Goal: Task Accomplishment & Management: Use online tool/utility

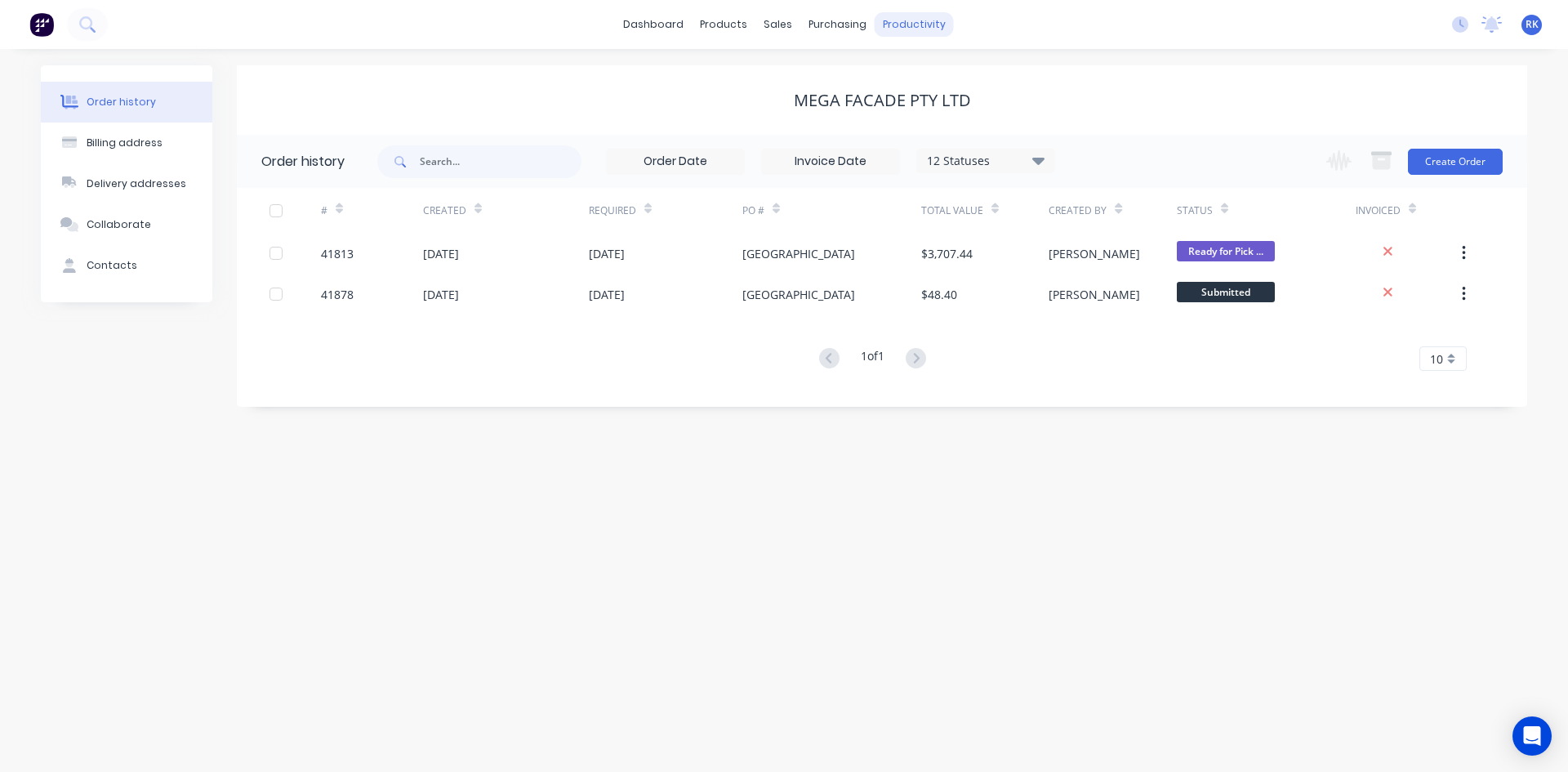
click at [908, 19] on div "productivity" at bounding box center [915, 24] width 79 height 25
click at [950, 108] on div "Planner" at bounding box center [937, 111] width 38 height 14
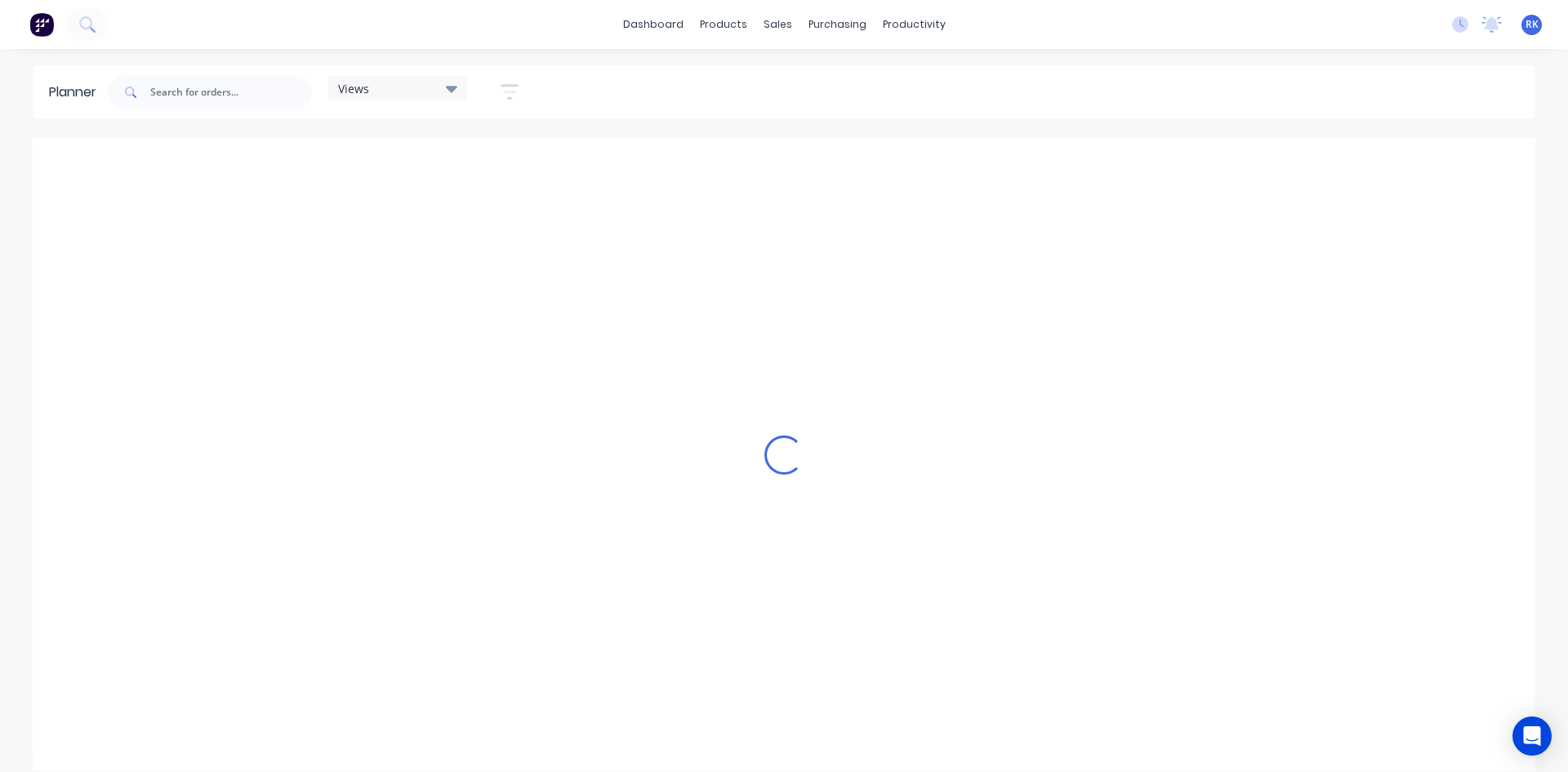
scroll to position [0, 1569]
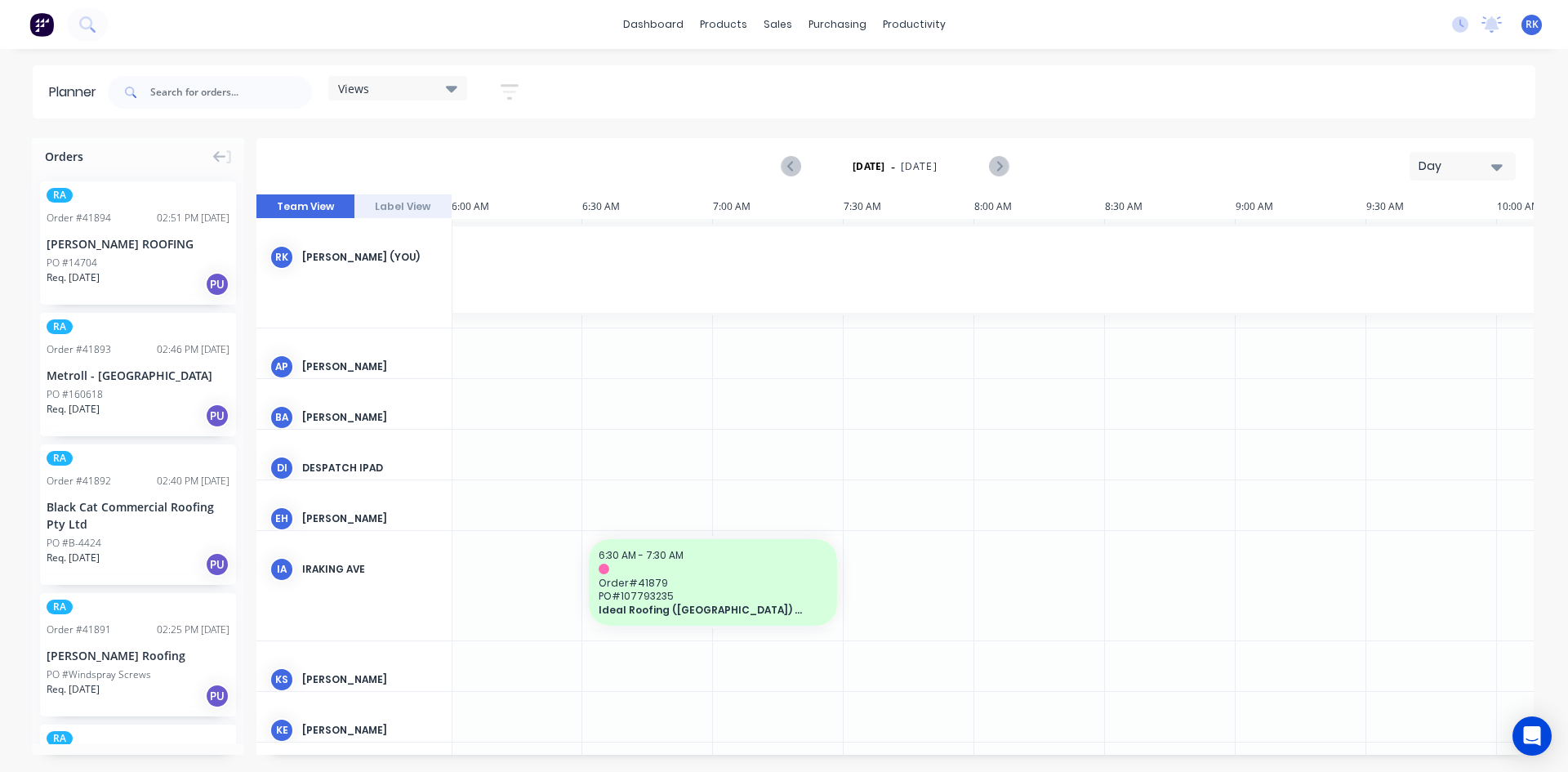
click at [1456, 164] on div "Day" at bounding box center [1456, 166] width 75 height 17
click at [1415, 236] on div "Week" at bounding box center [1433, 243] width 161 height 33
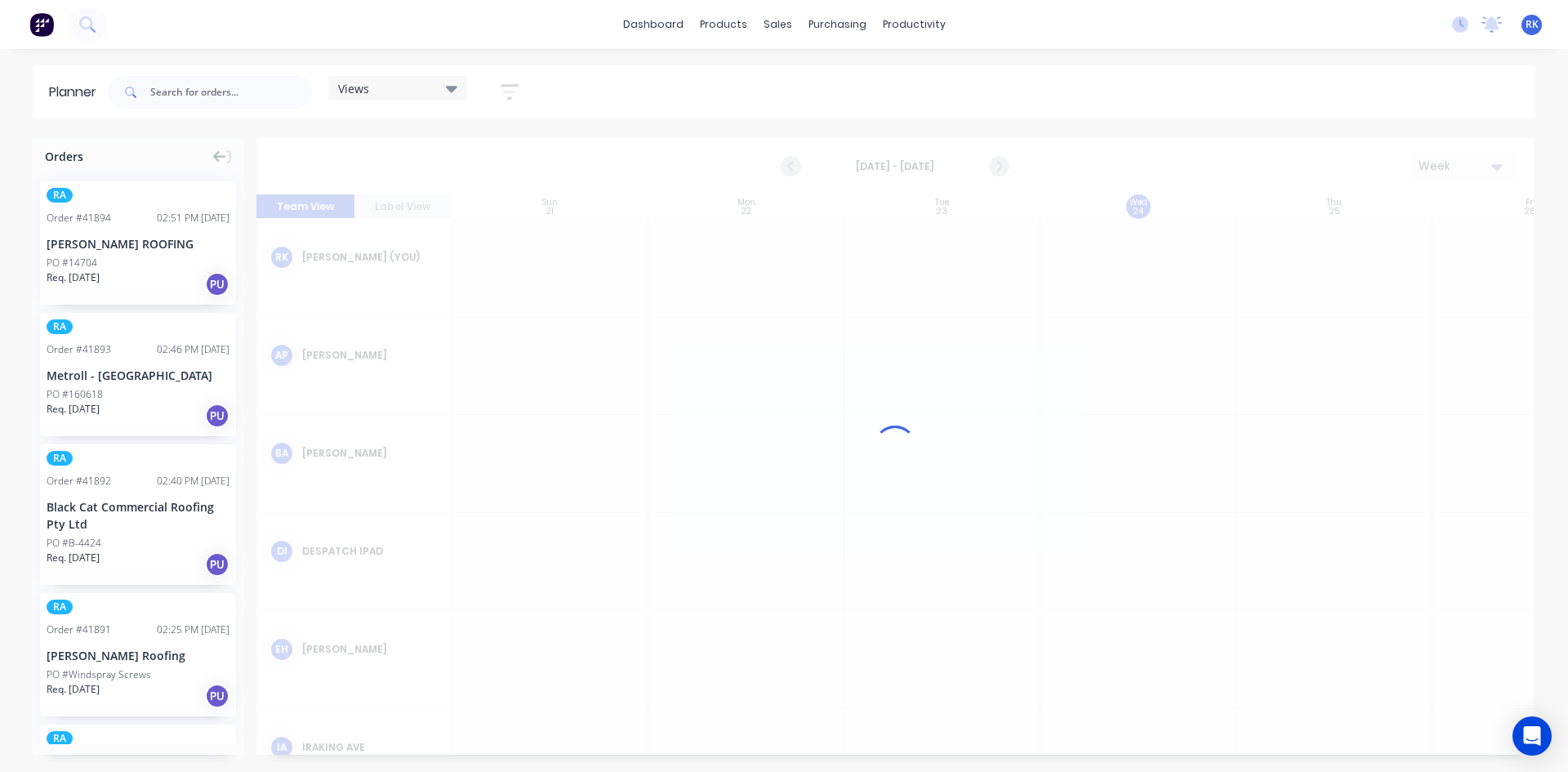
scroll to position [0, 1]
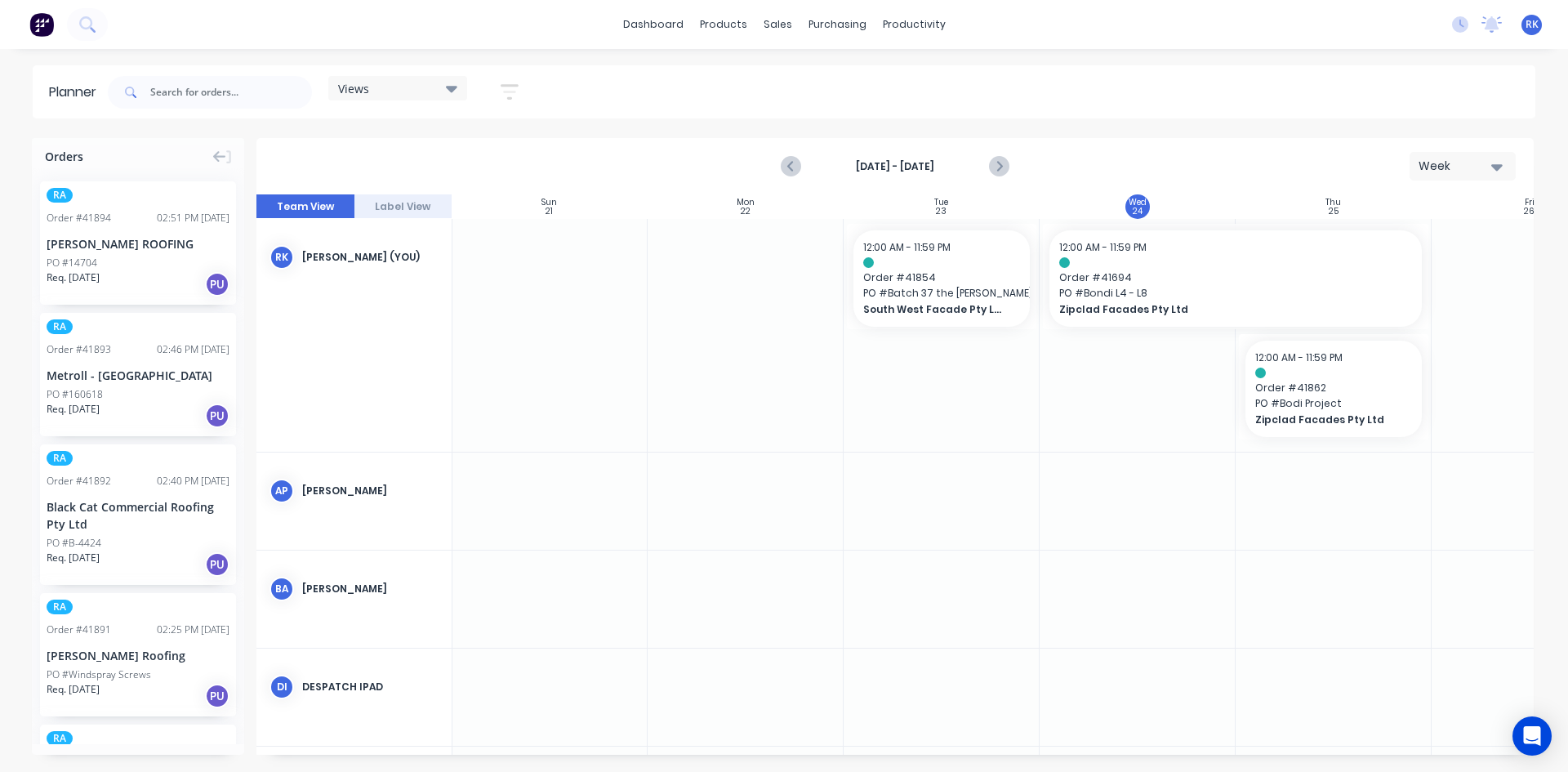
click at [409, 82] on div "Views" at bounding box center [397, 88] width 119 height 14
click at [374, 336] on button "[PERSON_NAME]" at bounding box center [428, 337] width 174 height 19
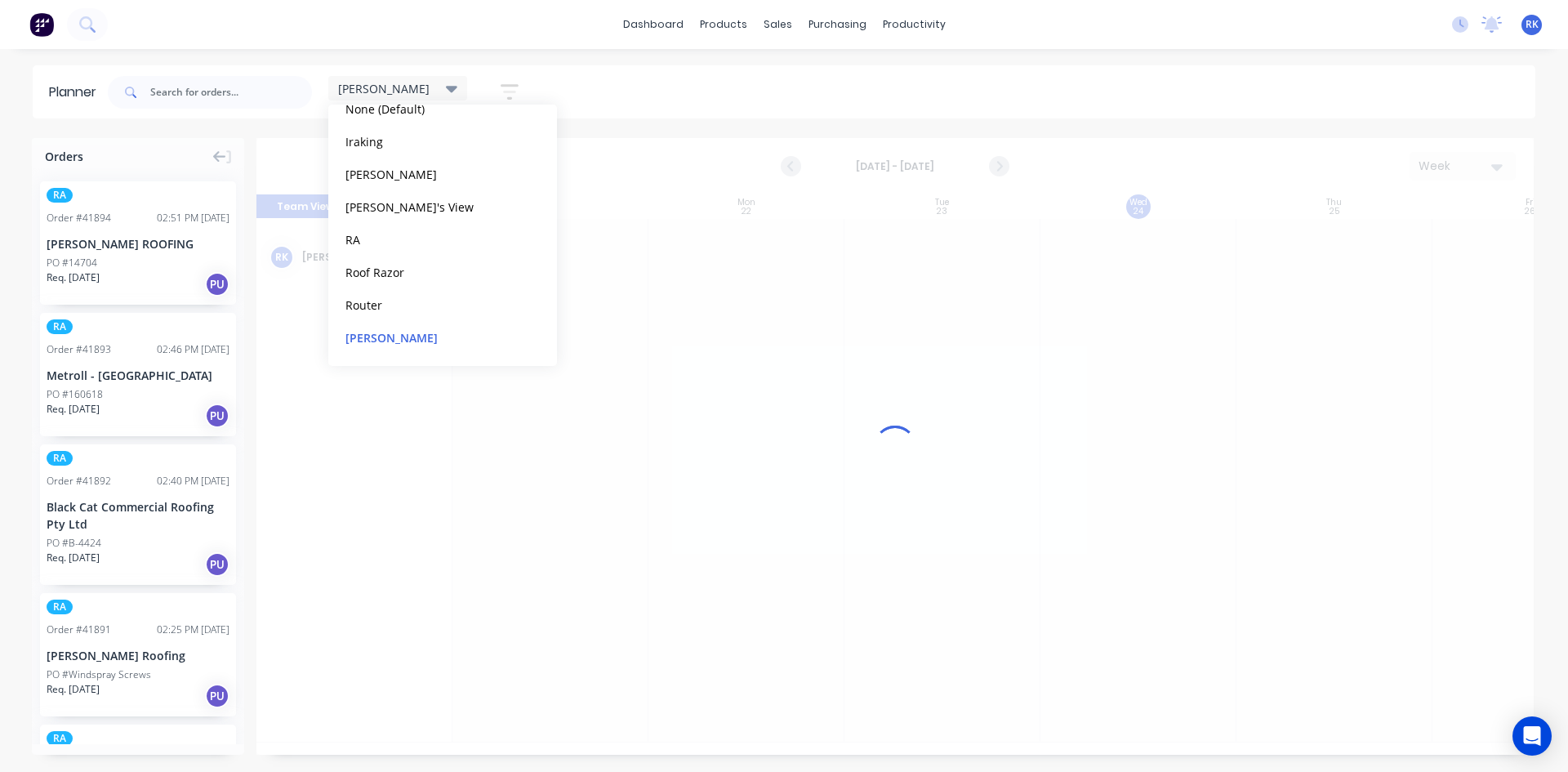
scroll to position [0, 1]
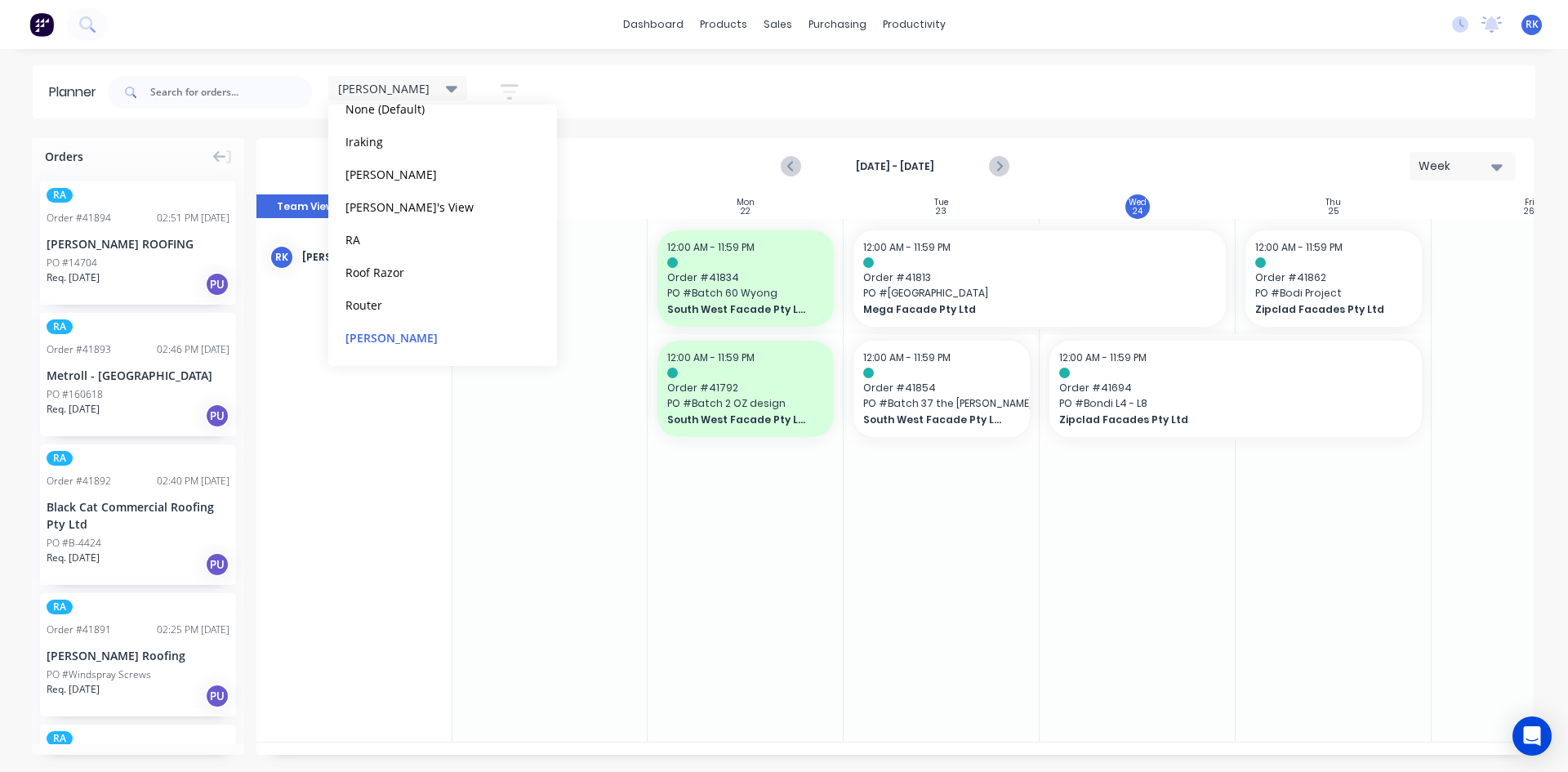
click at [987, 572] on div at bounding box center [942, 480] width 196 height 523
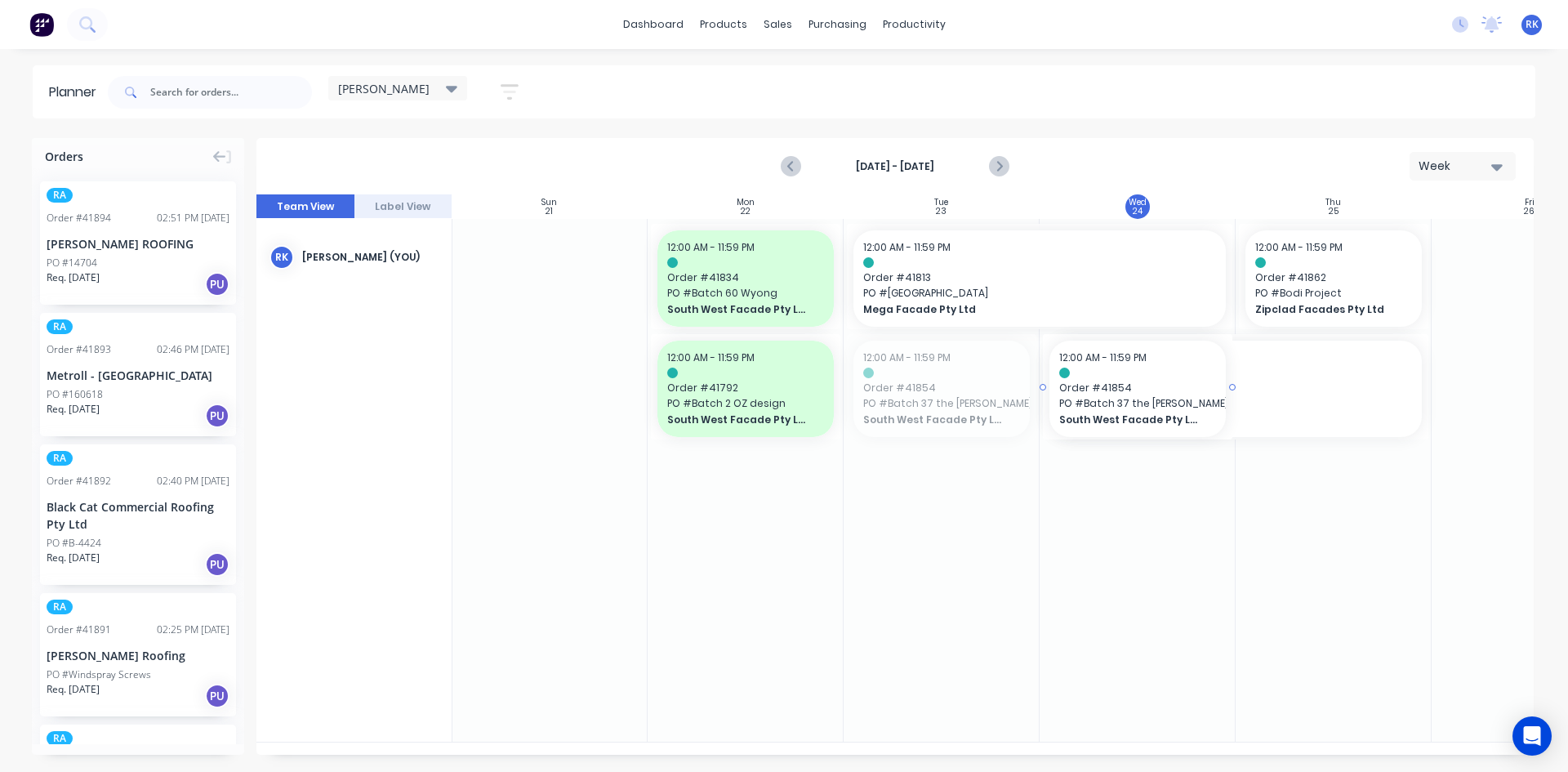
drag, startPoint x: 937, startPoint y: 411, endPoint x: 1073, endPoint y: 506, distance: 165.9
drag, startPoint x: 1430, startPoint y: 274, endPoint x: 1478, endPoint y: 269, distance: 48.3
click at [733, 568] on div at bounding box center [746, 480] width 196 height 523
click at [880, 495] on div at bounding box center [942, 480] width 196 height 523
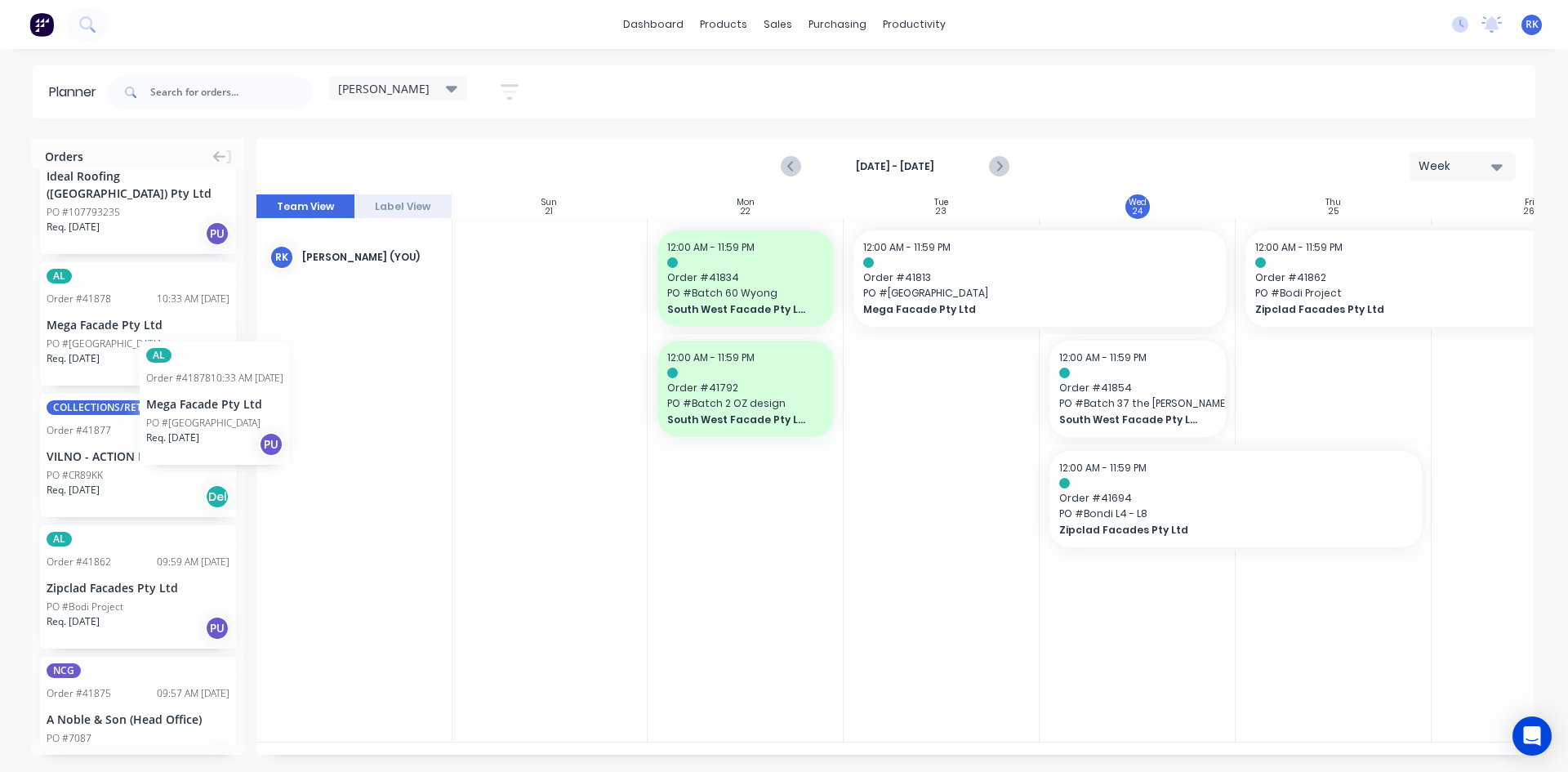
scroll to position [0, 0]
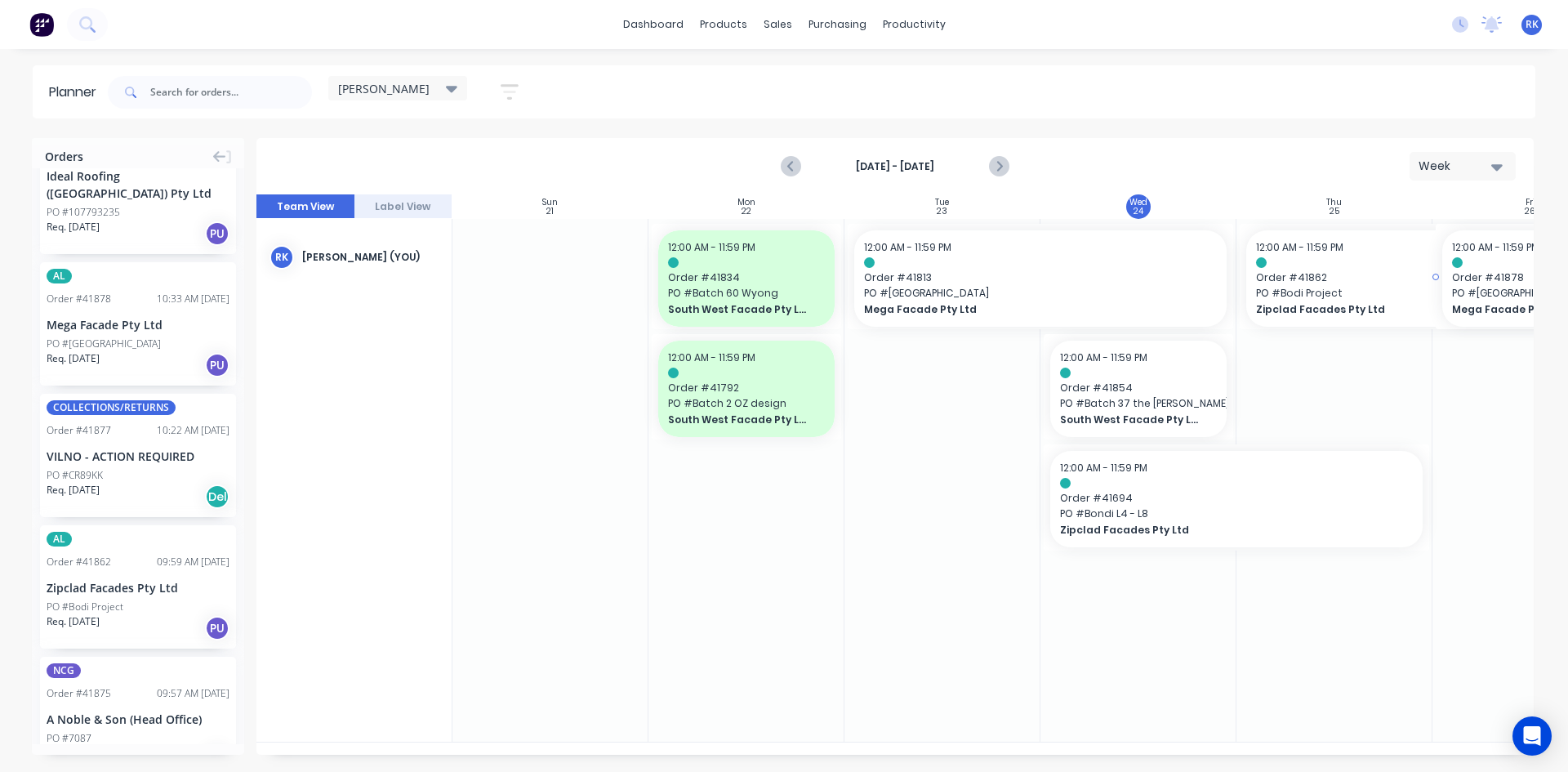
drag, startPoint x: 82, startPoint y: 309, endPoint x: 1440, endPoint y: 418, distance: 1362.4
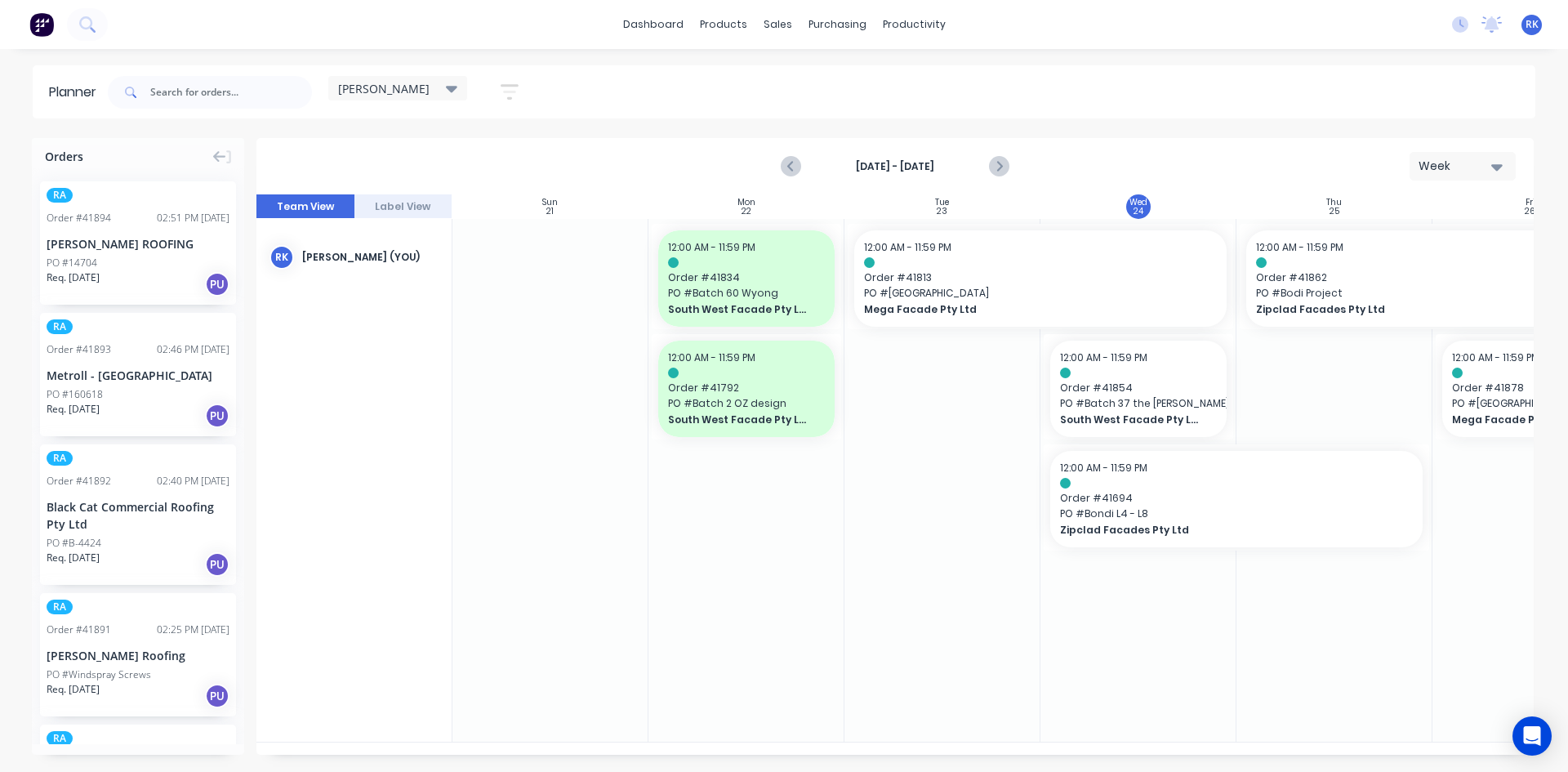
click at [525, 474] on div at bounding box center [550, 480] width 196 height 523
